Goal: Transaction & Acquisition: Purchase product/service

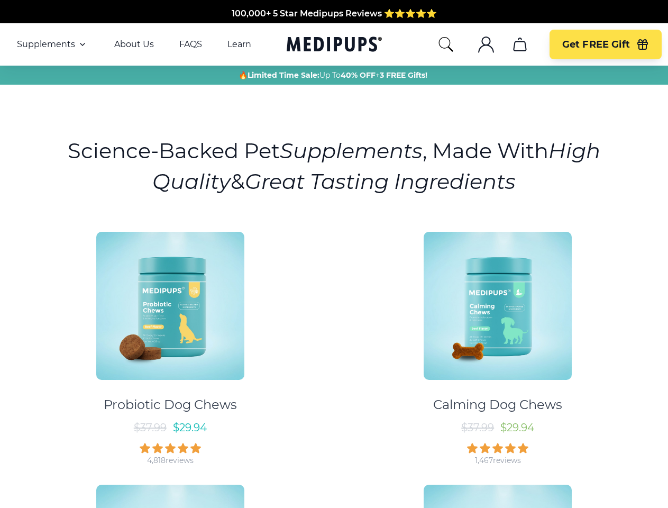
click at [334, 254] on div "Probiotic Dog Chews $ 37.99 $ 29.94 4,818 reviews Calming Dog Chews $ 37.99 $ 2…" at bounding box center [333, 470] width 655 height 496
click at [52, 44] on span "Supplements" at bounding box center [46, 44] width 58 height 11
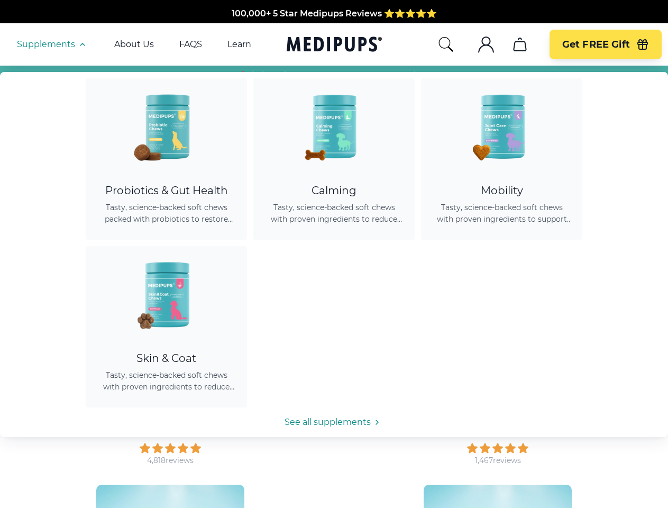
click at [81, 44] on icon "button" at bounding box center [82, 44] width 13 height 13
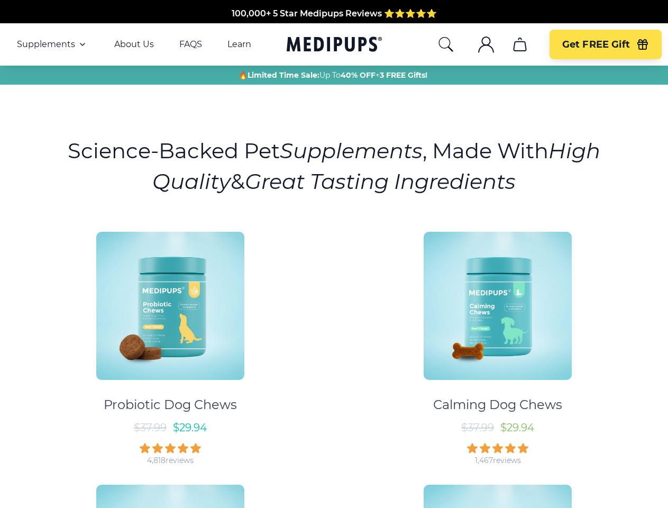
click at [445, 44] on icon "search" at bounding box center [445, 44] width 17 height 17
click at [485, 44] on icon ".cls-1{fill:none;stroke:currentColor;stroke-miterlimit:10;stroke-width:1.5px;}" at bounding box center [485, 44] width 17 height 17
click at [519, 44] on icon "cart" at bounding box center [519, 44] width 17 height 17
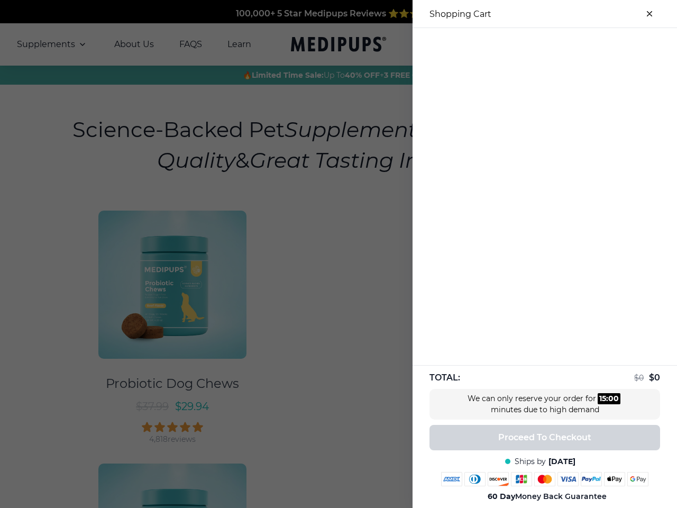
click at [519, 44] on div at bounding box center [544, 36] width 264 height 17
click at [605, 44] on div at bounding box center [544, 36] width 264 height 17
